Goal: Task Accomplishment & Management: Use online tool/utility

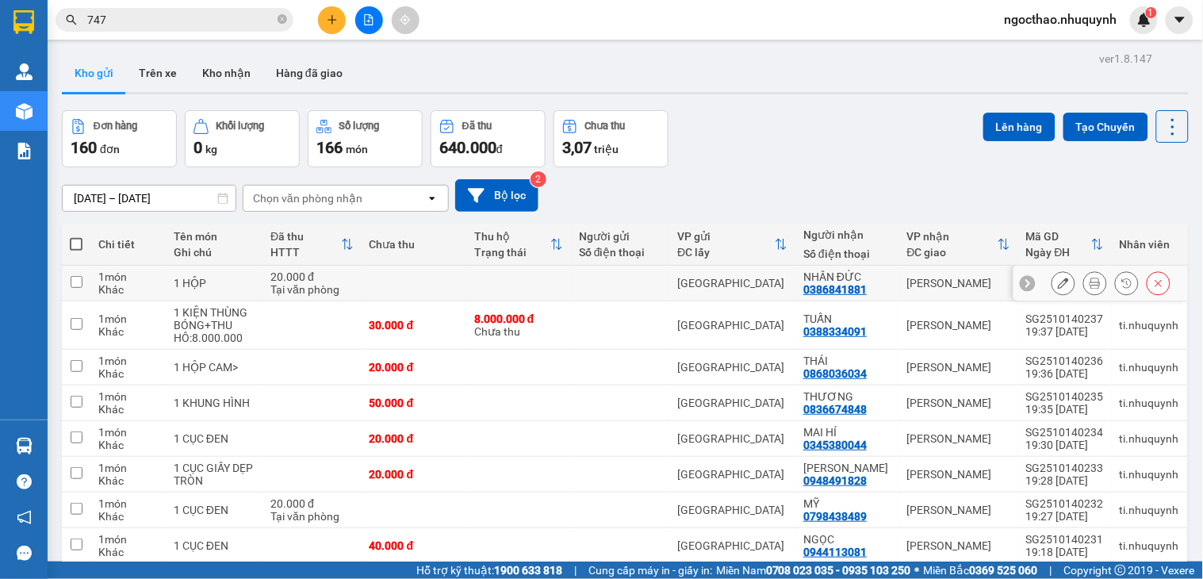
click at [1088, 288] on button at bounding box center [1095, 284] width 22 height 28
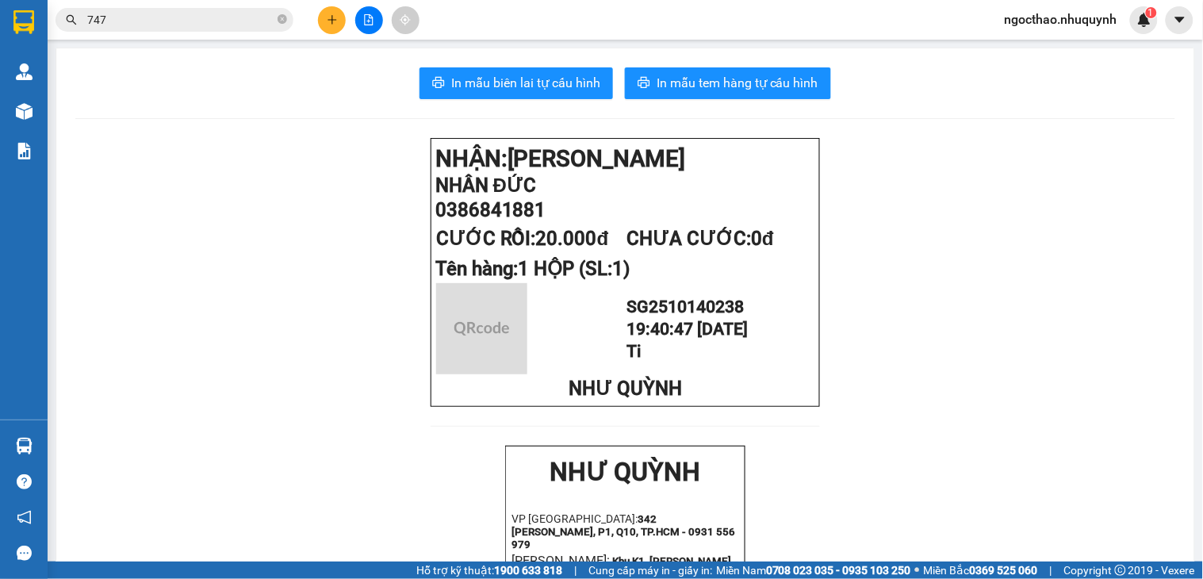
drag, startPoint x: 612, startPoint y: 106, endPoint x: 595, endPoint y: 100, distance: 17.8
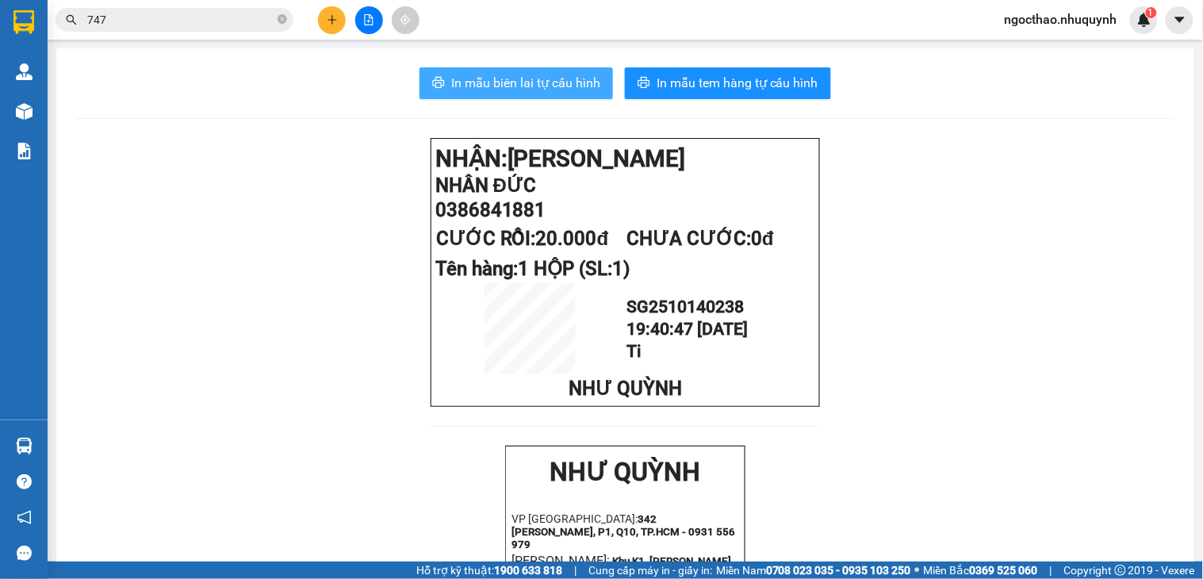
drag, startPoint x: 595, startPoint y: 100, endPoint x: 587, endPoint y: 94, distance: 10.2
click at [587, 94] on button "In mẫu biên lai tự cấu hình" at bounding box center [515, 83] width 193 height 32
click at [1080, 10] on span "ngocthao.nhuquynh" at bounding box center [1061, 20] width 138 height 20
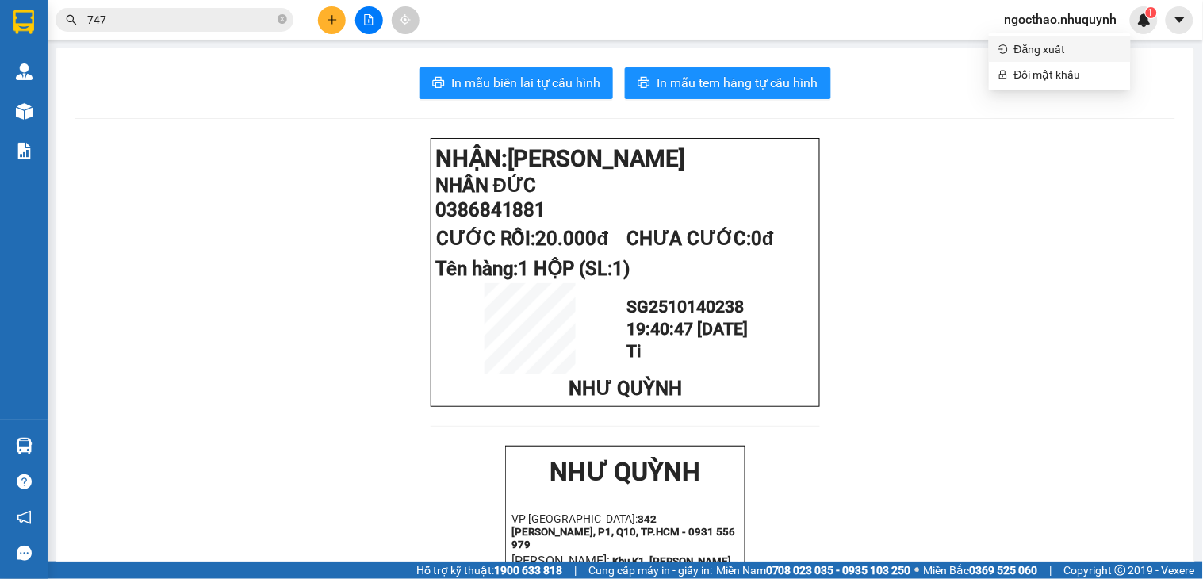
click at [1074, 41] on span "Đăng xuất" at bounding box center [1067, 48] width 107 height 17
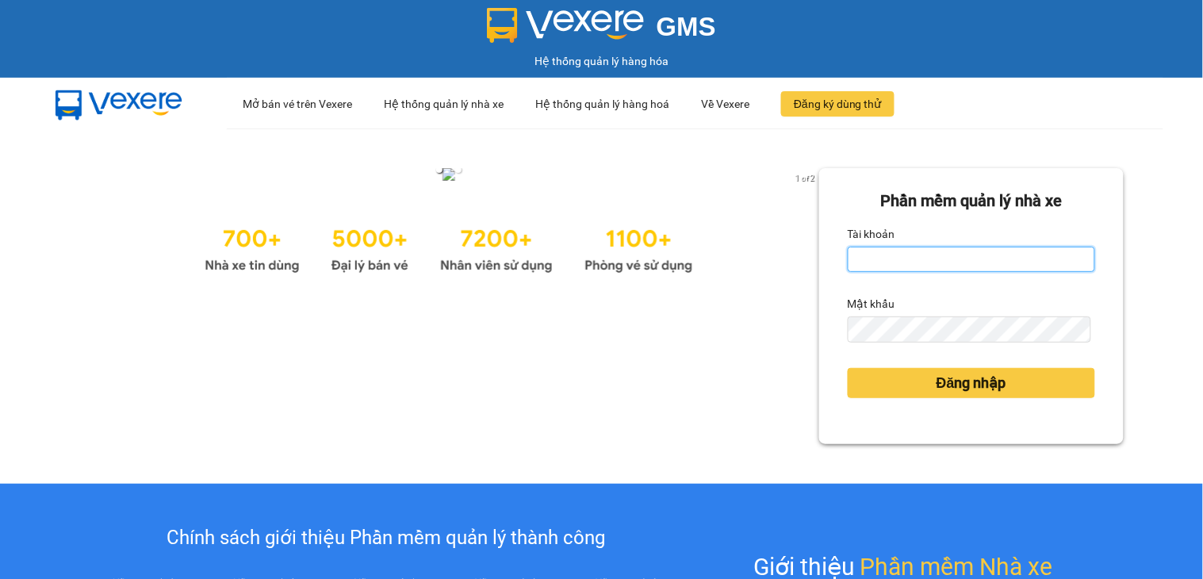
click at [968, 266] on input "Tài khoản" at bounding box center [970, 259] width 247 height 25
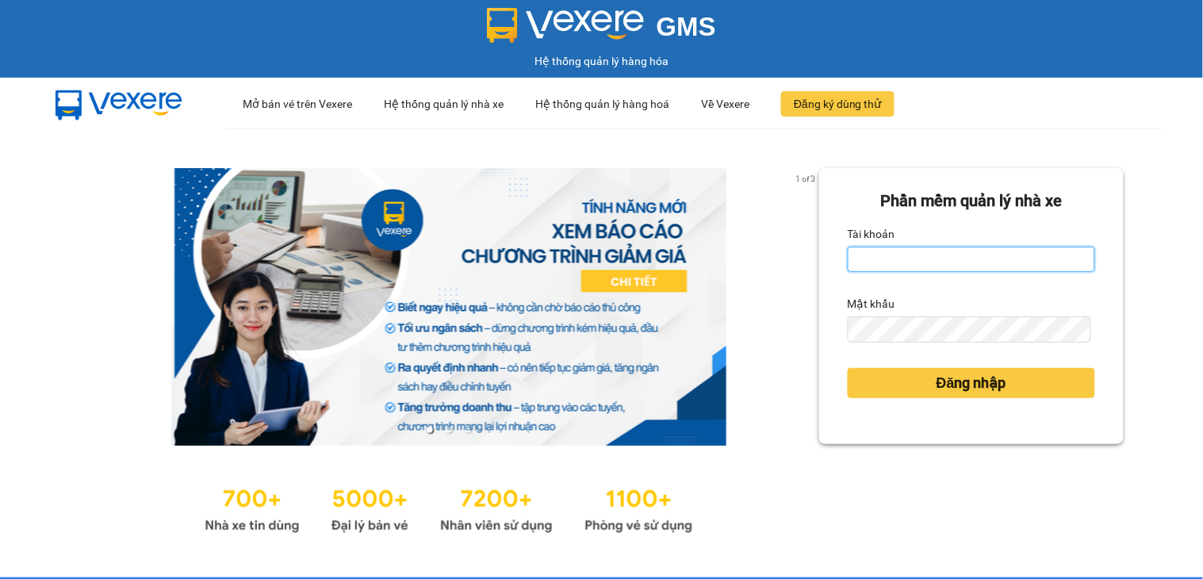
click at [969, 258] on input "Tài khoản" at bounding box center [970, 259] width 247 height 25
type input "ngocthao.nhuquynh"
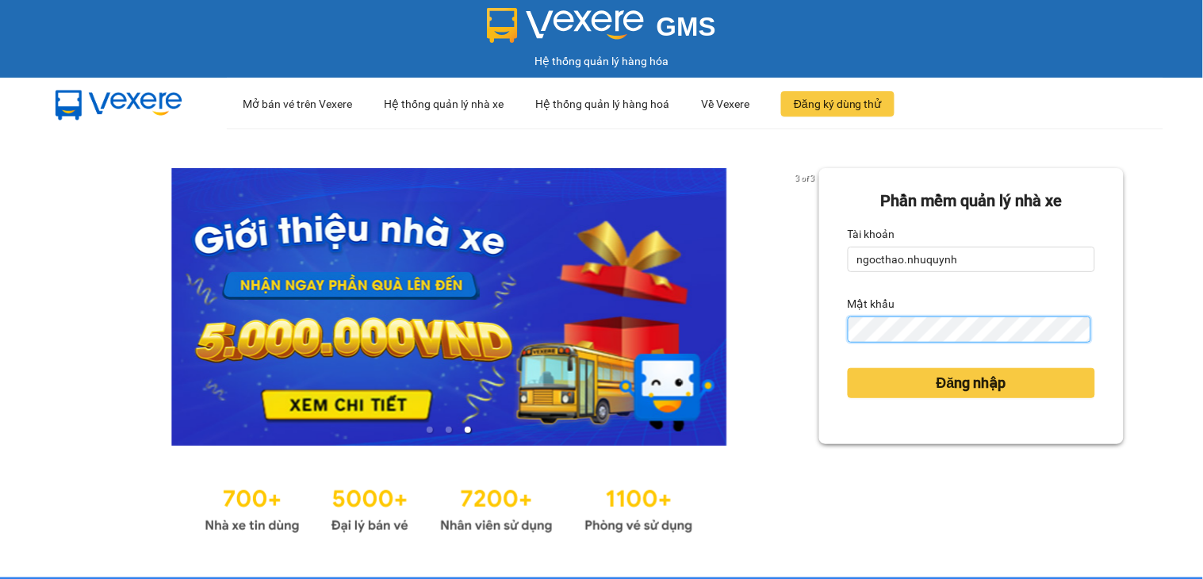
click at [847, 368] on button "Đăng nhập" at bounding box center [970, 383] width 247 height 30
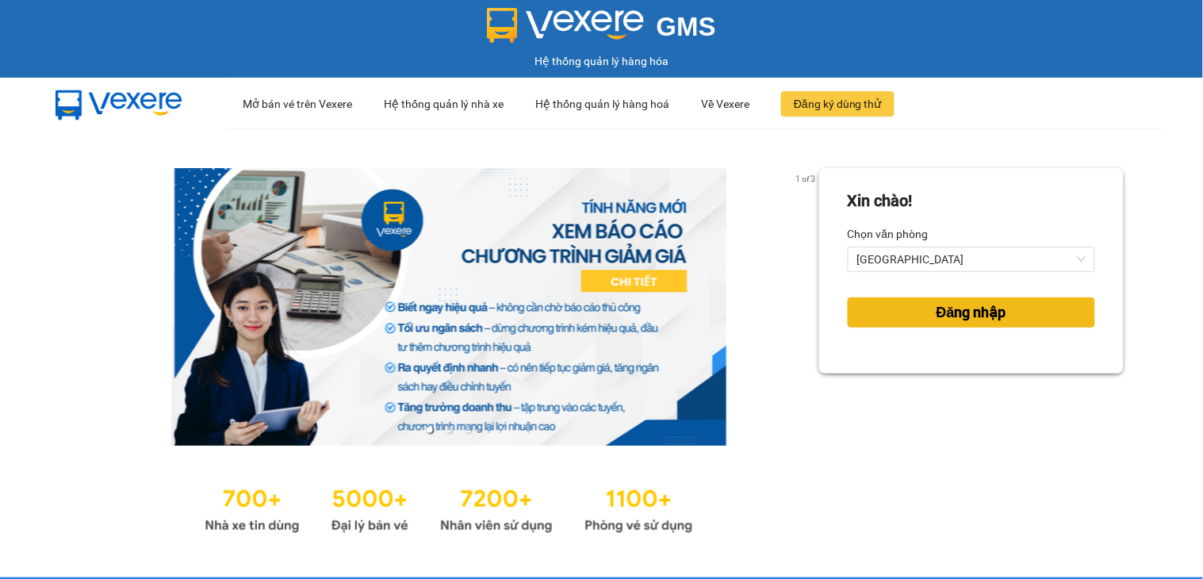
click at [1004, 323] on button "Đăng nhập" at bounding box center [970, 312] width 247 height 30
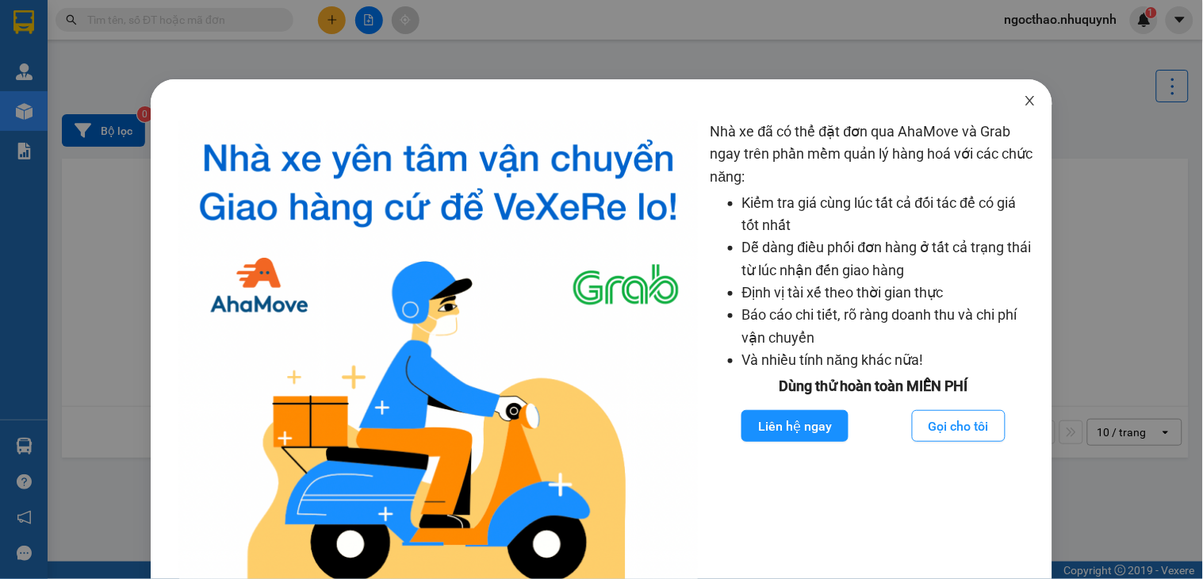
click at [1023, 106] on icon "close" at bounding box center [1029, 100] width 13 height 13
